Goal: Feedback & Contribution: Submit feedback/report problem

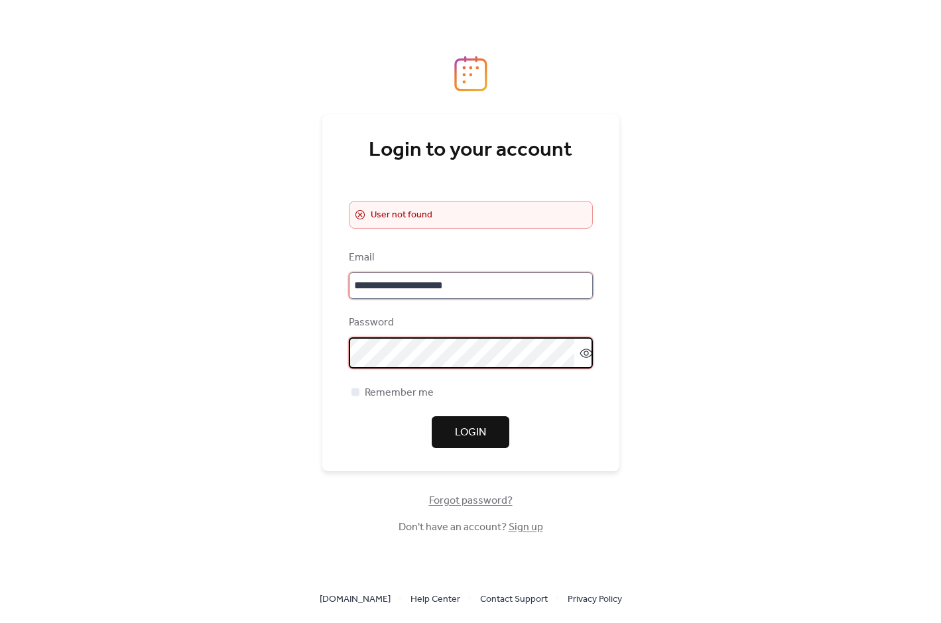
click at [404, 292] on input "**********" at bounding box center [471, 285] width 244 height 27
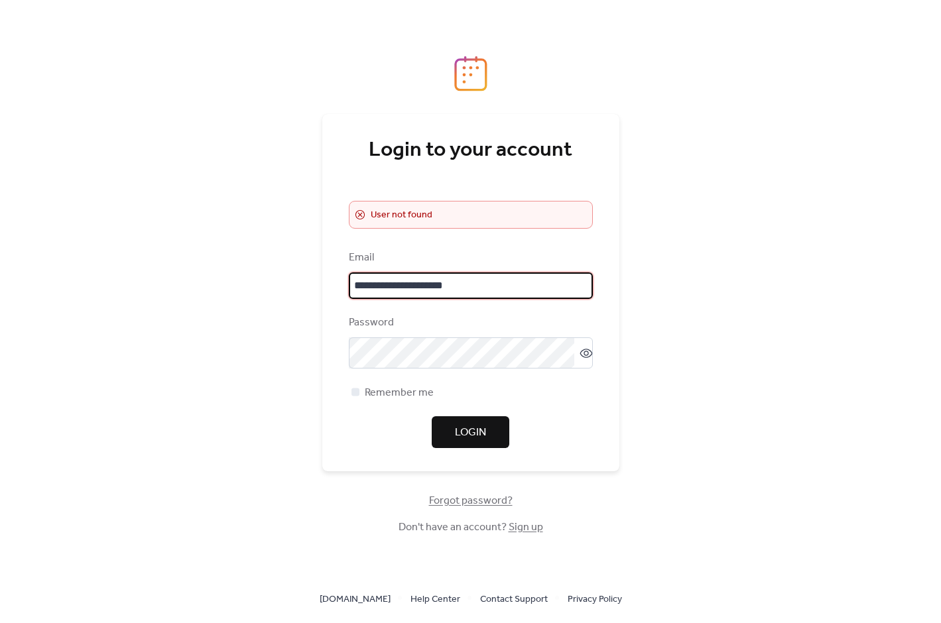
click at [404, 292] on input "**********" at bounding box center [471, 285] width 244 height 27
type input "**********"
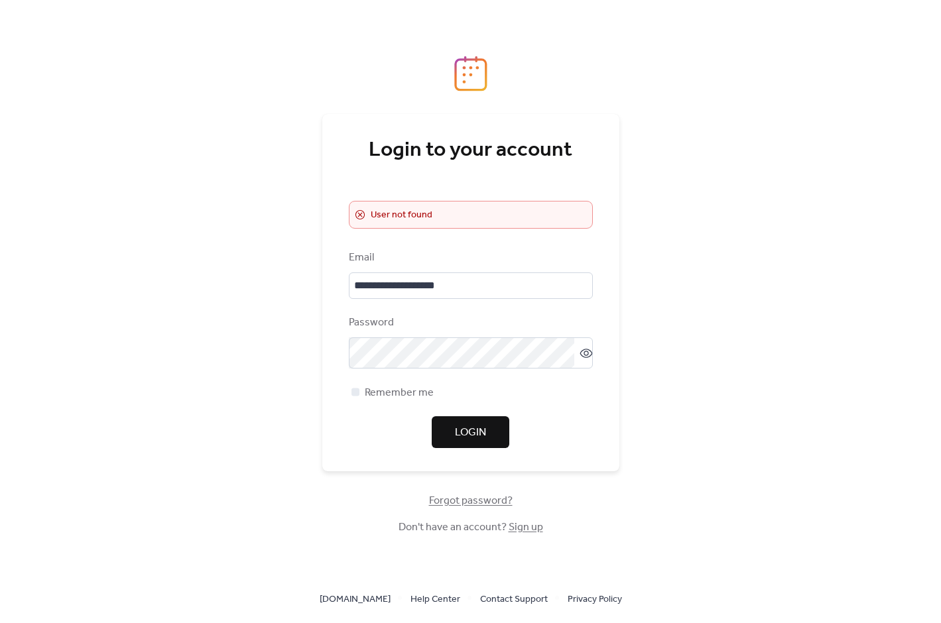
click at [463, 431] on span "Login" at bounding box center [470, 433] width 31 height 16
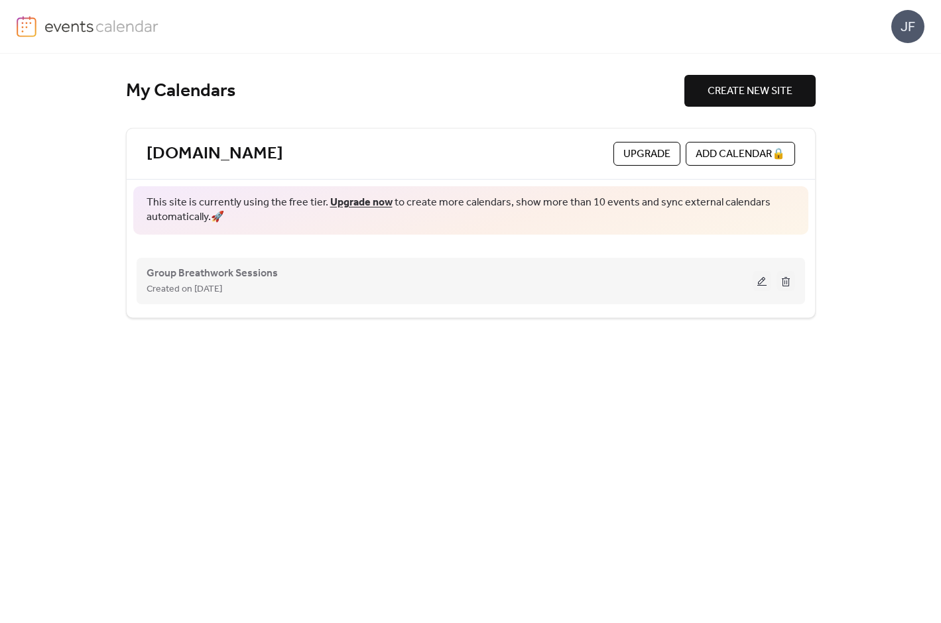
click at [383, 271] on div "Group Breathwork Sessions Created on [DATE]" at bounding box center [449, 281] width 606 height 32
click at [759, 280] on button at bounding box center [761, 281] width 19 height 20
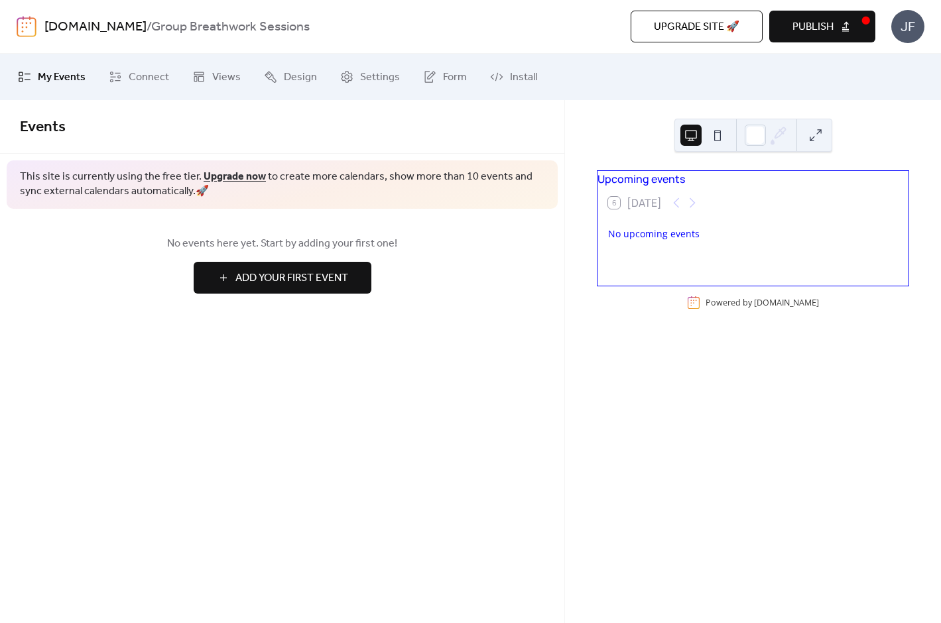
click at [276, 285] on span "Add Your First Event" at bounding box center [291, 278] width 113 height 16
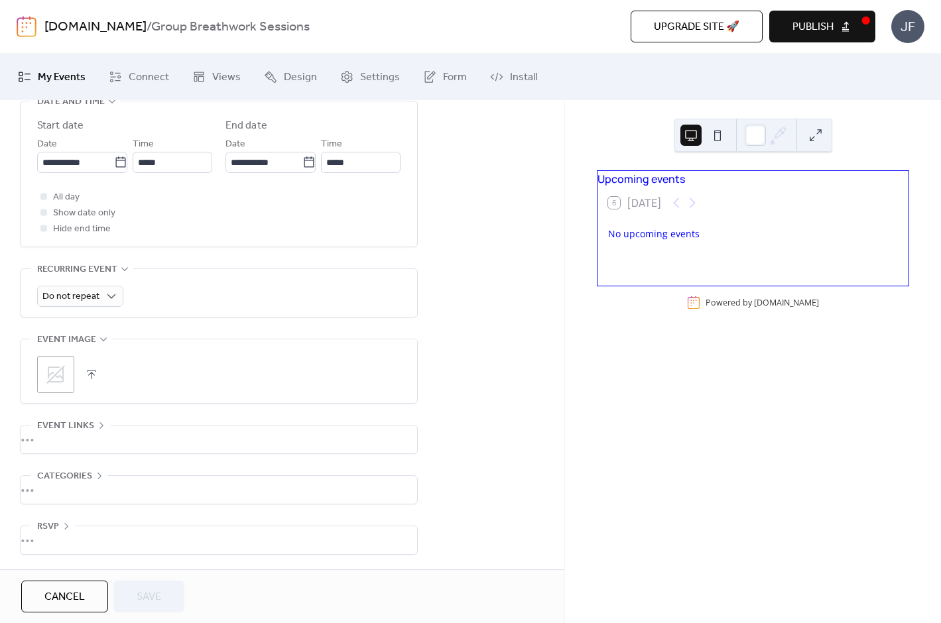
scroll to position [465, 0]
click at [64, 605] on span "Cancel" at bounding box center [64, 597] width 40 height 16
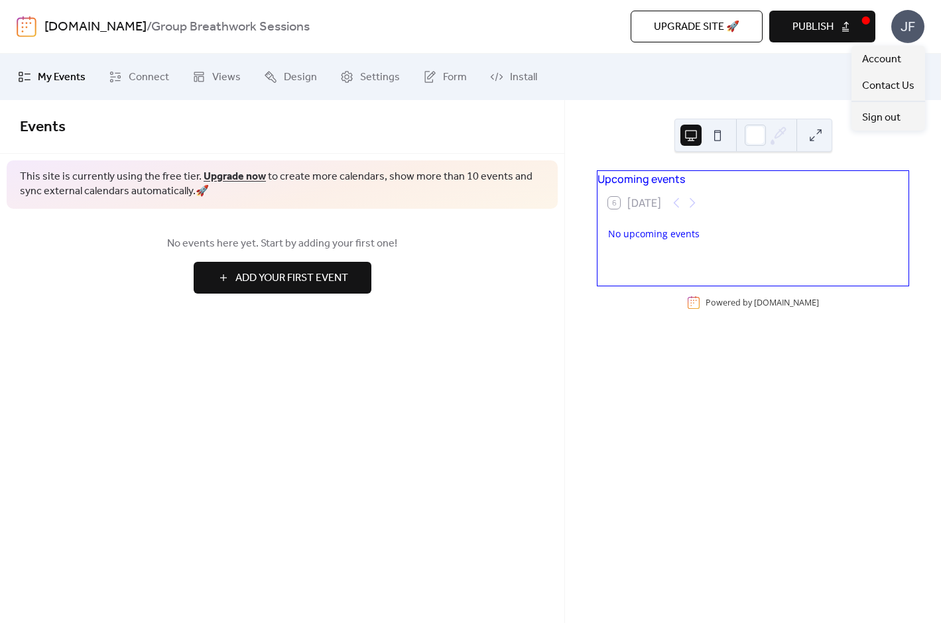
click at [911, 34] on div "JF" at bounding box center [907, 26] width 33 height 33
click at [891, 52] on span "Account" at bounding box center [881, 60] width 39 height 16
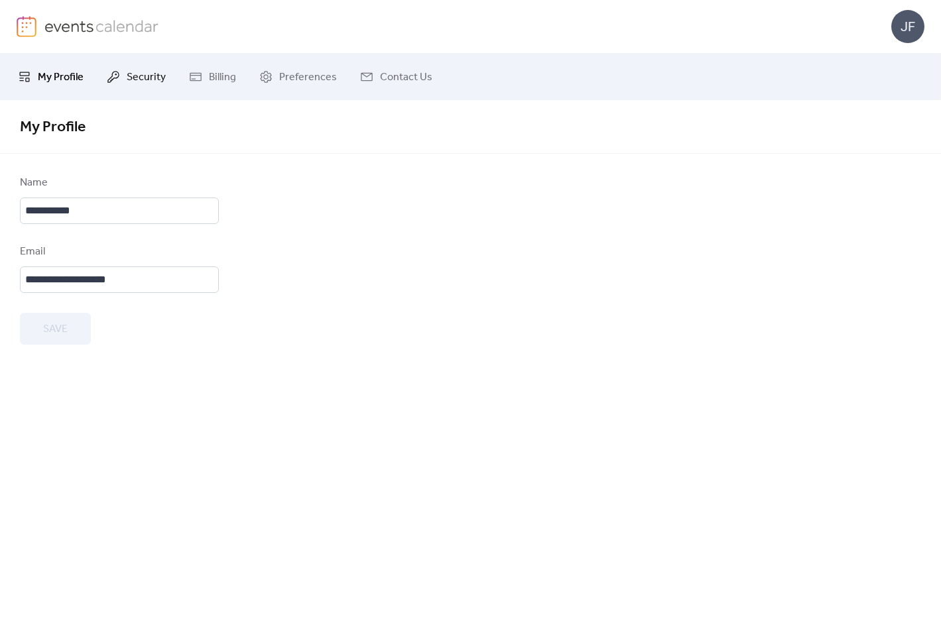
click at [127, 78] on span "Security" at bounding box center [146, 78] width 39 height 16
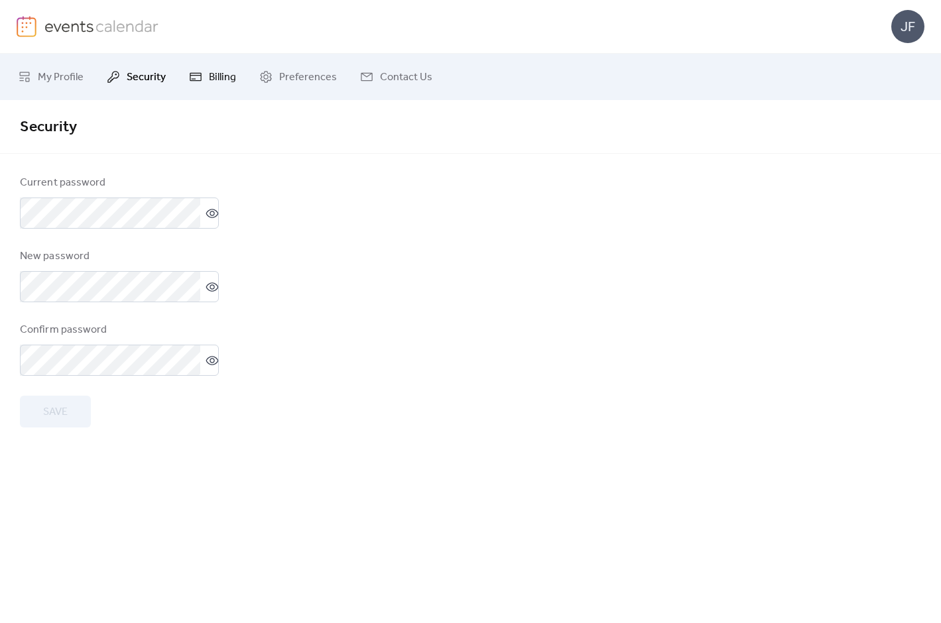
click at [209, 81] on span "Billing" at bounding box center [222, 78] width 27 height 16
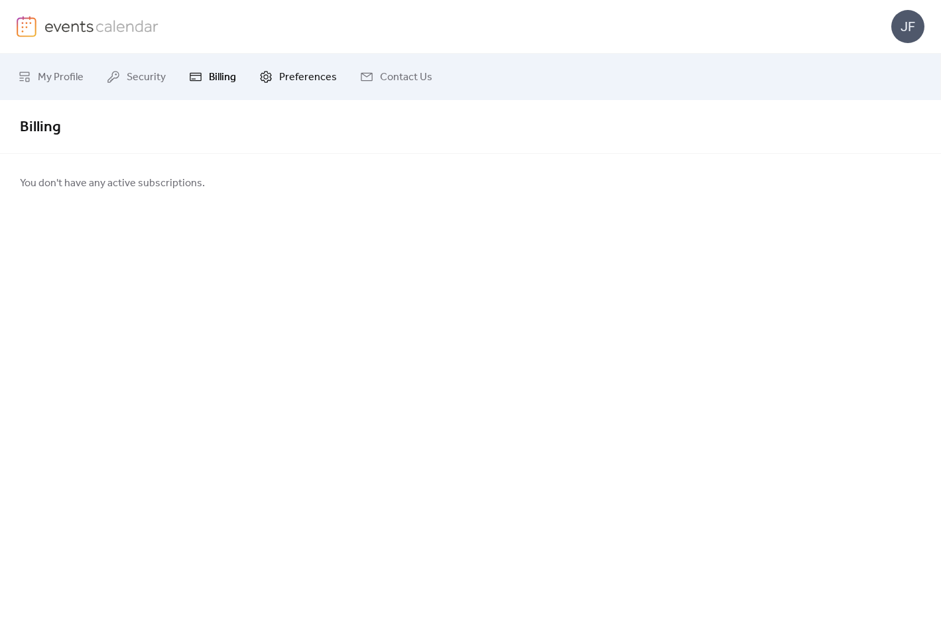
click at [292, 81] on span "Preferences" at bounding box center [308, 78] width 58 height 16
click at [386, 78] on span "Contact Us" at bounding box center [406, 78] width 52 height 16
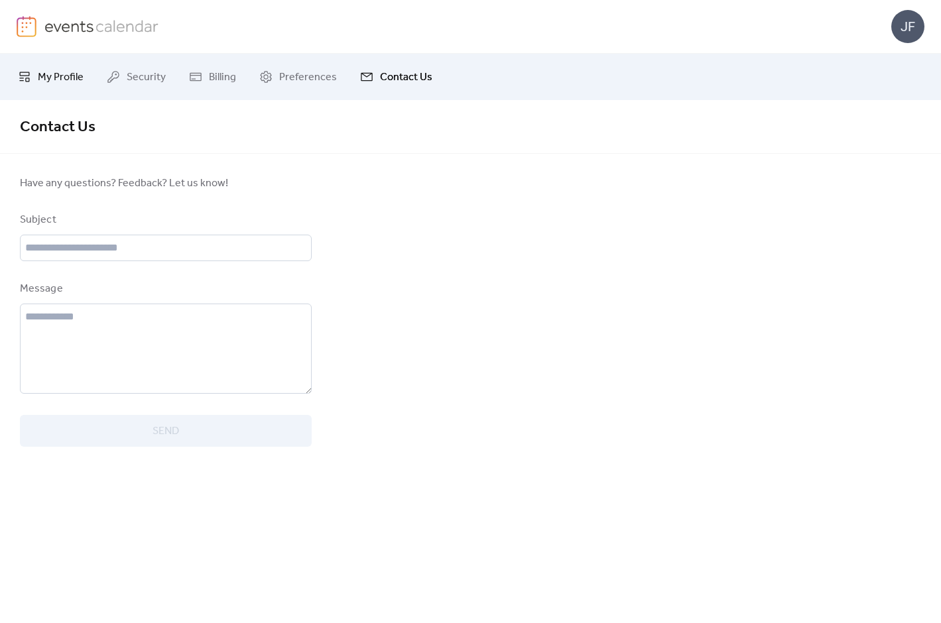
click at [58, 84] on span "My Profile" at bounding box center [61, 78] width 46 height 16
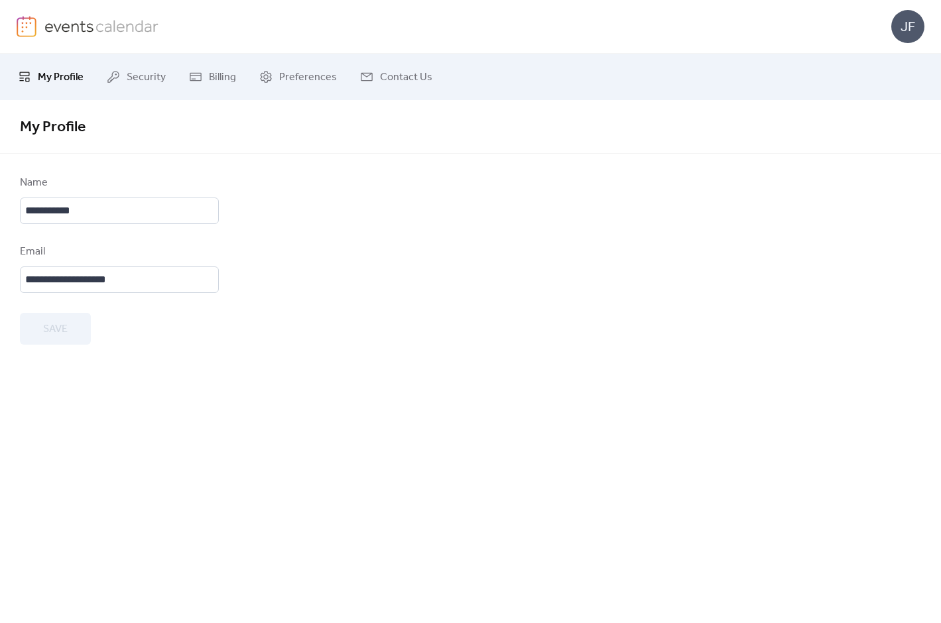
click at [51, 21] on img at bounding box center [101, 26] width 115 height 20
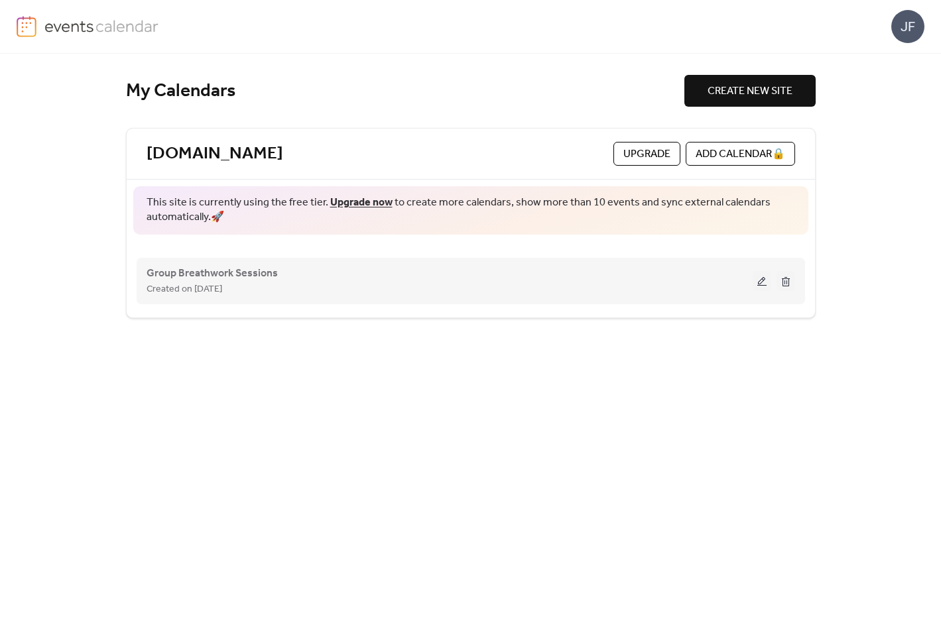
click at [727, 278] on div "Group Breathwork Sessions Created on [DATE]" at bounding box center [449, 281] width 606 height 32
click at [762, 282] on button at bounding box center [761, 281] width 19 height 20
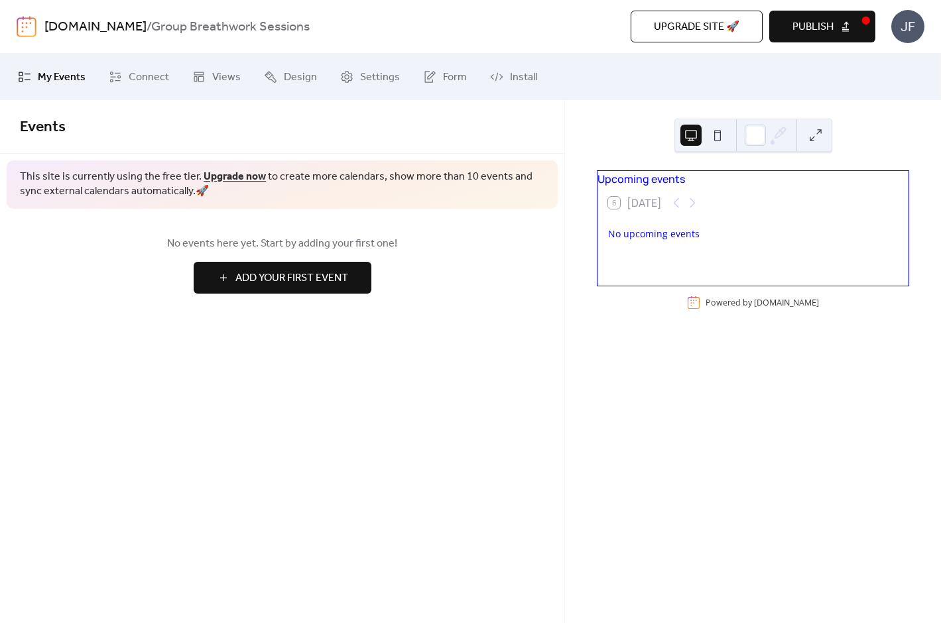
click at [26, 28] on img at bounding box center [27, 26] width 20 height 21
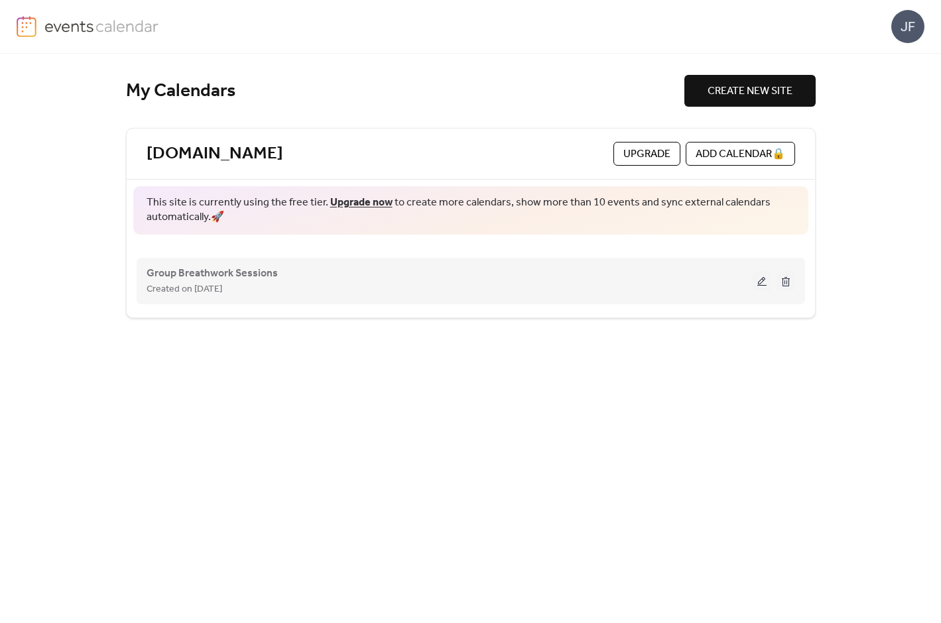
click at [222, 282] on span "Created on [DATE]" at bounding box center [184, 290] width 76 height 16
click at [225, 276] on span "Group Breathwork Sessions" at bounding box center [211, 274] width 131 height 16
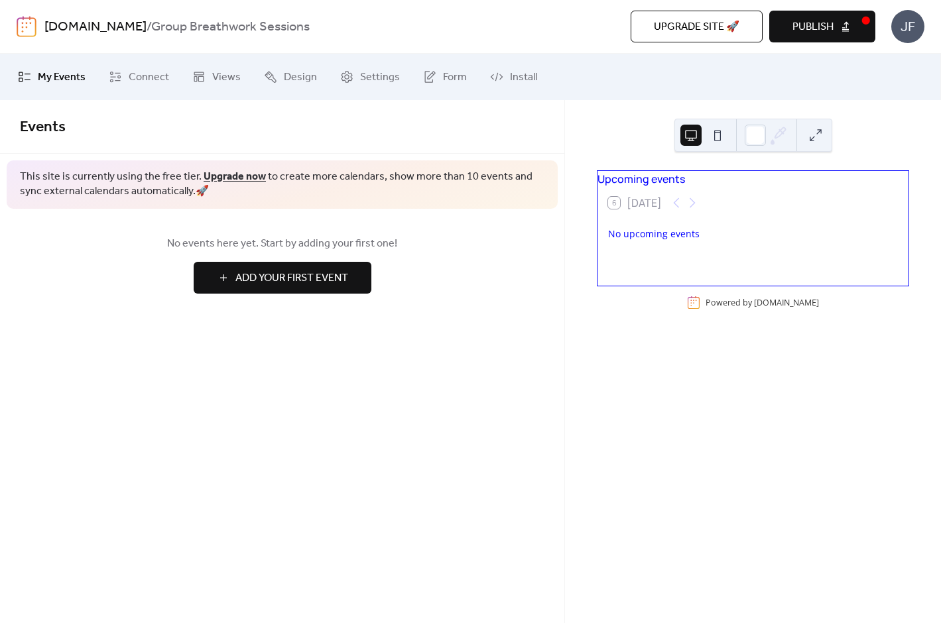
click at [31, 25] on img at bounding box center [27, 26] width 20 height 21
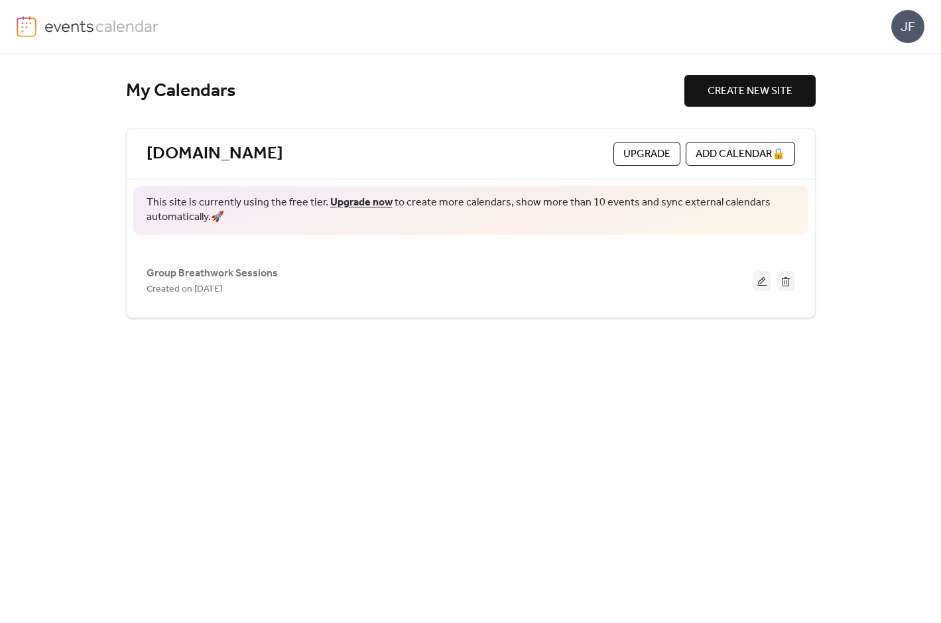
click at [52, 23] on img at bounding box center [101, 26] width 115 height 20
click at [913, 25] on div "JF" at bounding box center [907, 26] width 33 height 33
click at [899, 83] on span "Contact Us" at bounding box center [888, 86] width 52 height 16
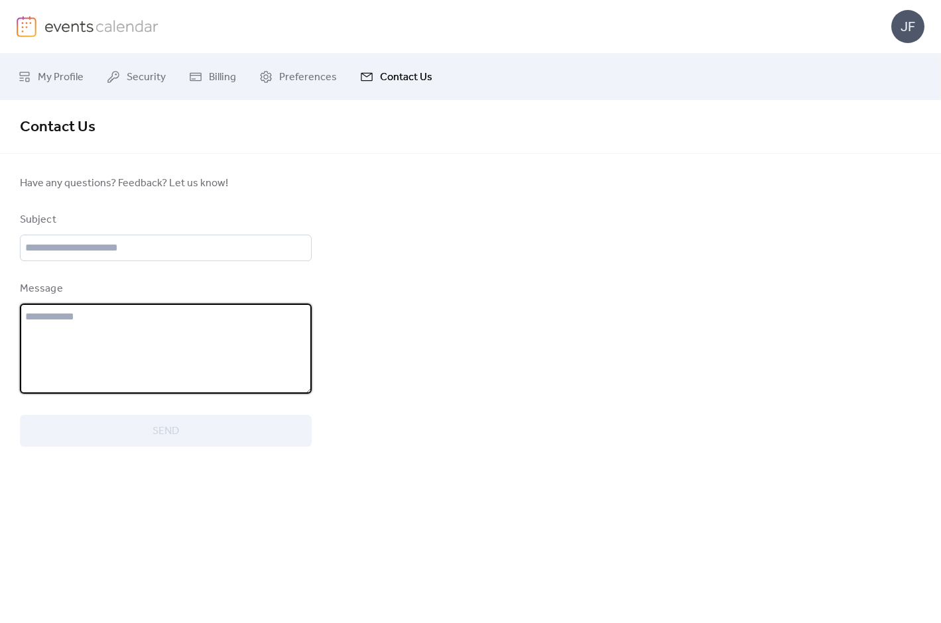
click at [117, 321] on textarea at bounding box center [166, 349] width 292 height 90
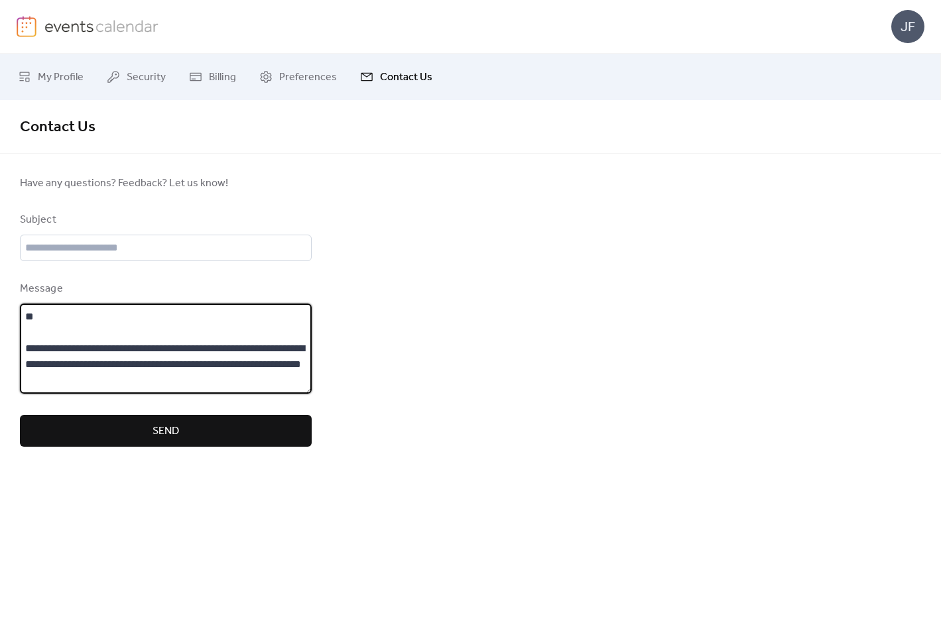
scroll to position [29, 0]
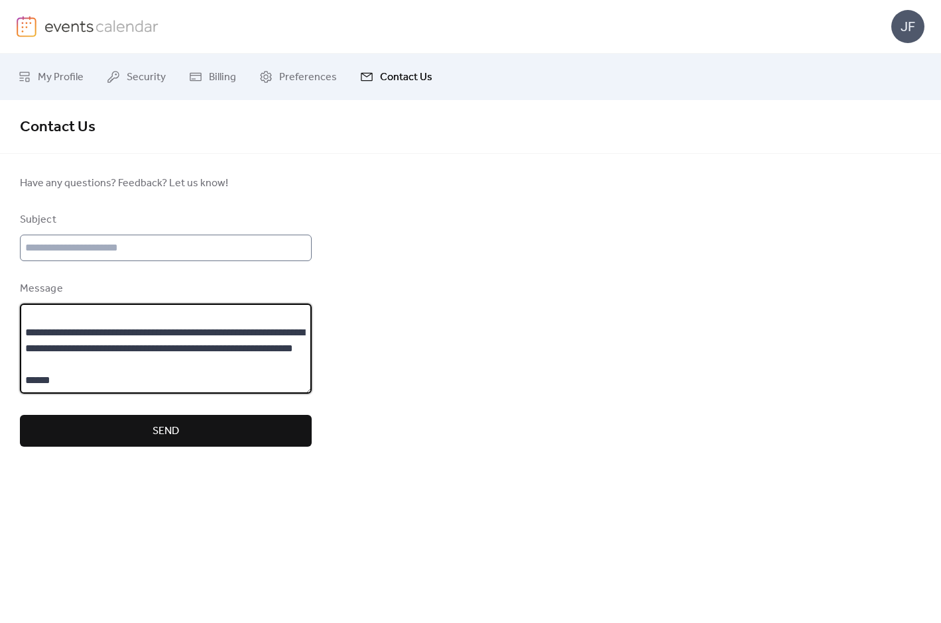
type textarea "**********"
click at [56, 243] on input "text" at bounding box center [166, 248] width 292 height 27
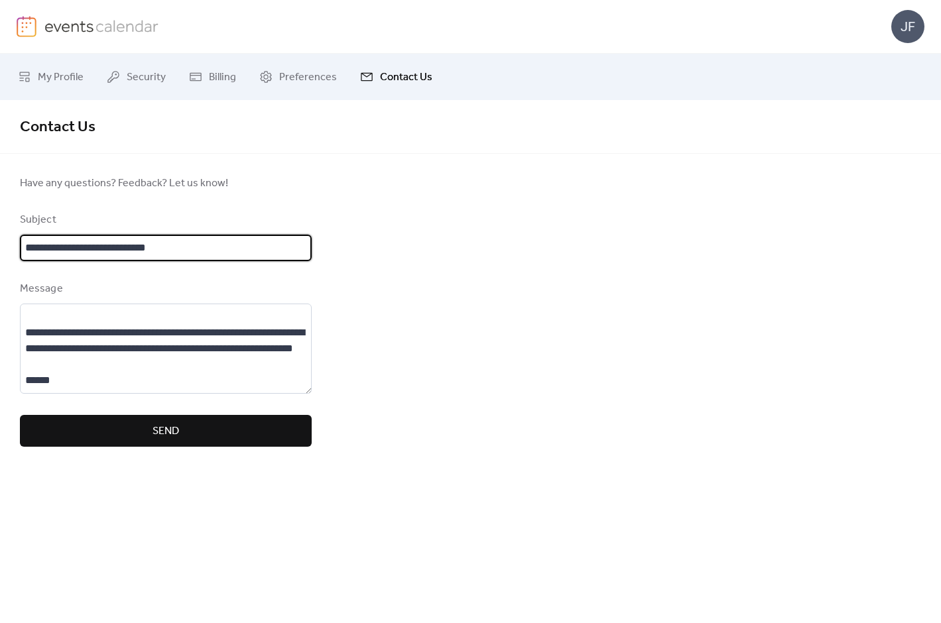
type input "**********"
click at [167, 439] on span "Send" at bounding box center [165, 432] width 27 height 16
